Goal: Information Seeking & Learning: Learn about a topic

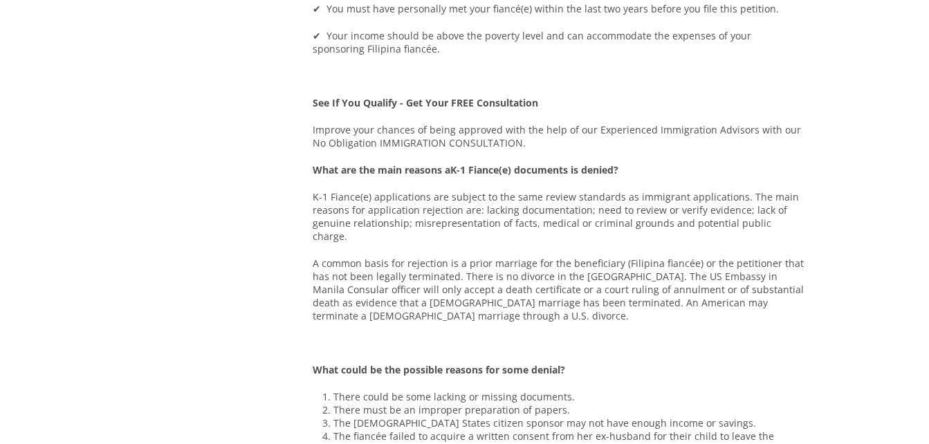
scroll to position [850, 0]
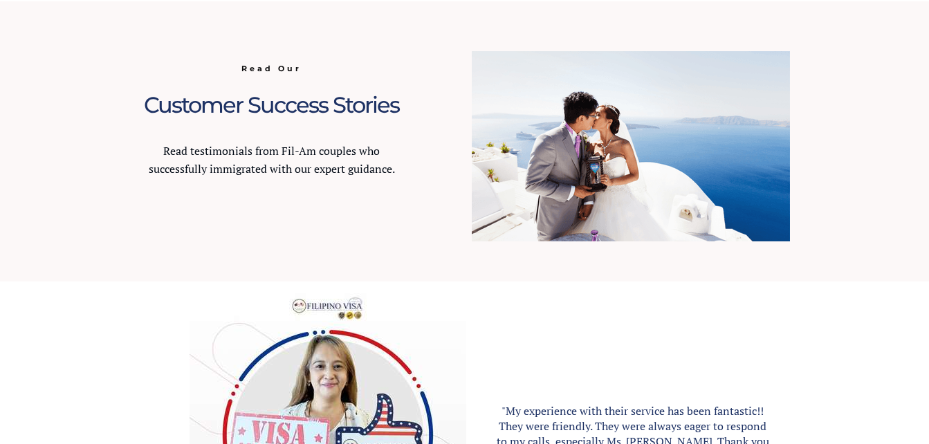
scroll to position [1337, 0]
